Goal: Complete application form: Complete application form

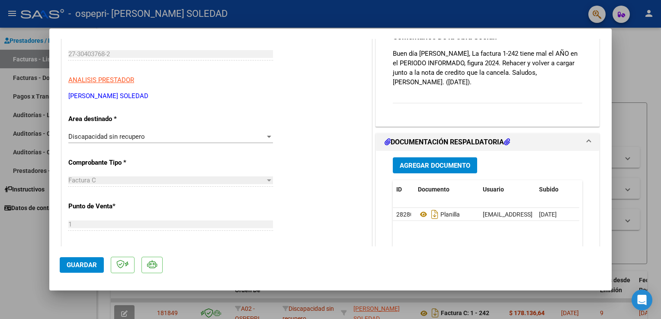
scroll to position [132, 0]
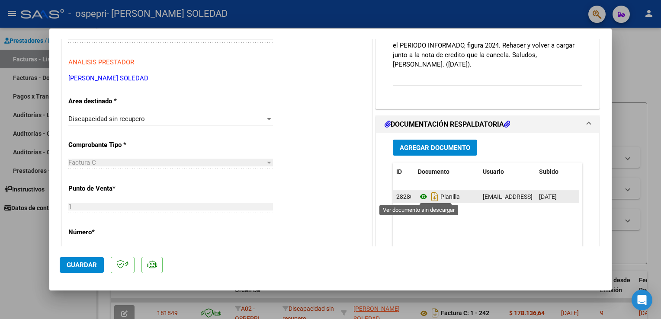
click at [422, 195] on icon at bounding box center [423, 197] width 11 height 10
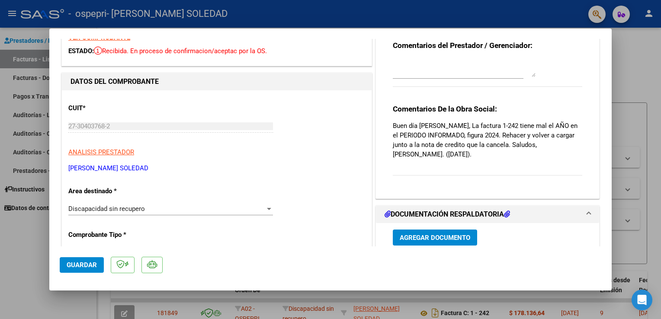
scroll to position [0, 0]
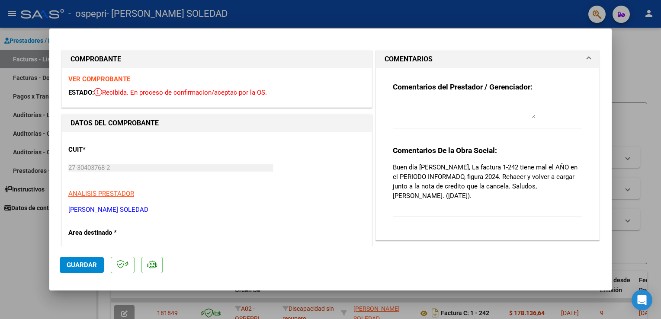
click at [640, 62] on div at bounding box center [330, 159] width 661 height 319
type input "$ 0,00"
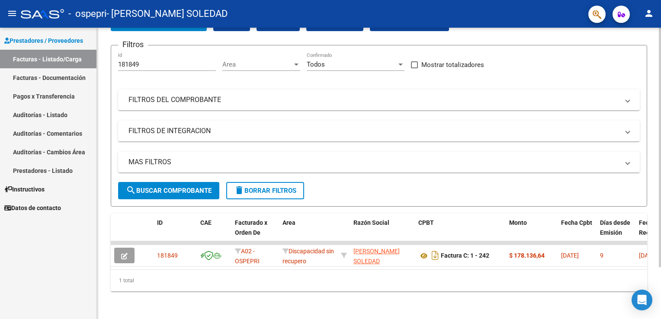
click at [661, 244] on html "menu - ospepri - [PERSON_NAME] SOLEDAD person Prestadores / Proveedores Factura…" at bounding box center [330, 159] width 661 height 319
